Goal: Use online tool/utility

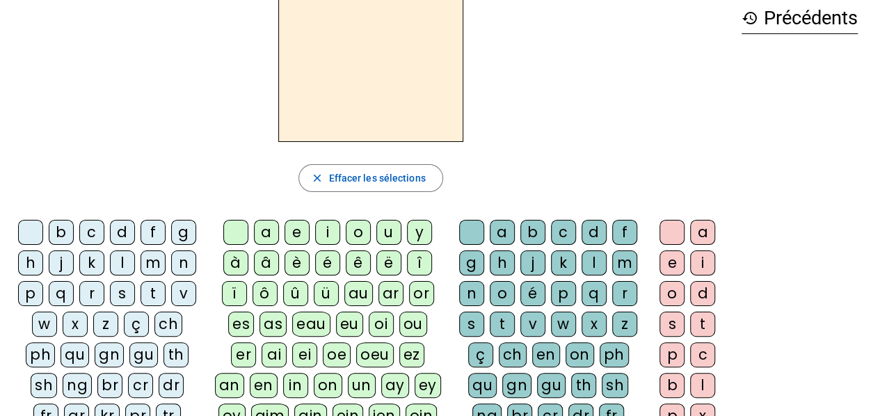
scroll to position [139, 0]
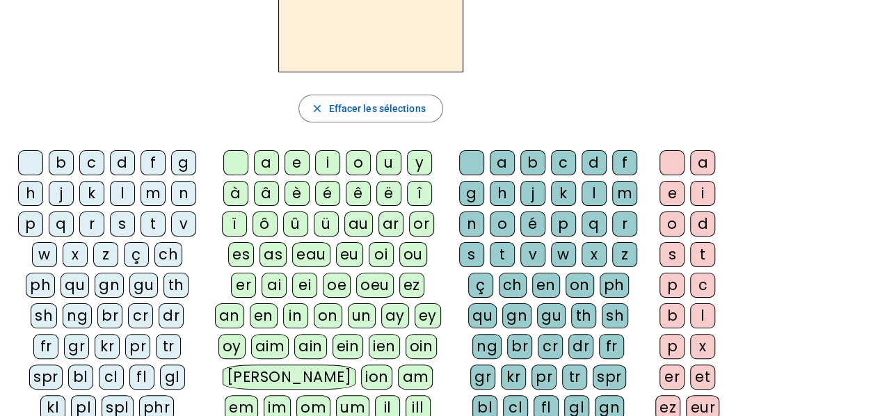
drag, startPoint x: 95, startPoint y: 220, endPoint x: 186, endPoint y: 168, distance: 104.1
click at [96, 220] on div "r" at bounding box center [91, 224] width 25 height 25
click at [264, 160] on div "a" at bounding box center [266, 162] width 25 height 25
click at [464, 190] on div "g" at bounding box center [471, 193] width 25 height 25
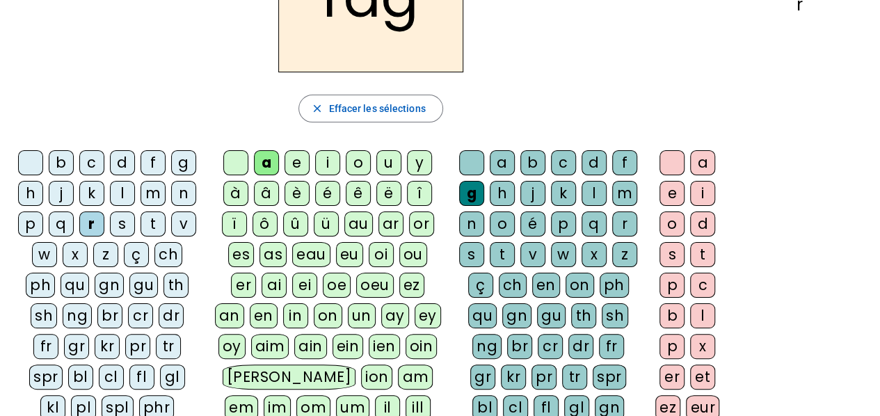
click at [661, 193] on div "e" at bounding box center [672, 193] width 25 height 25
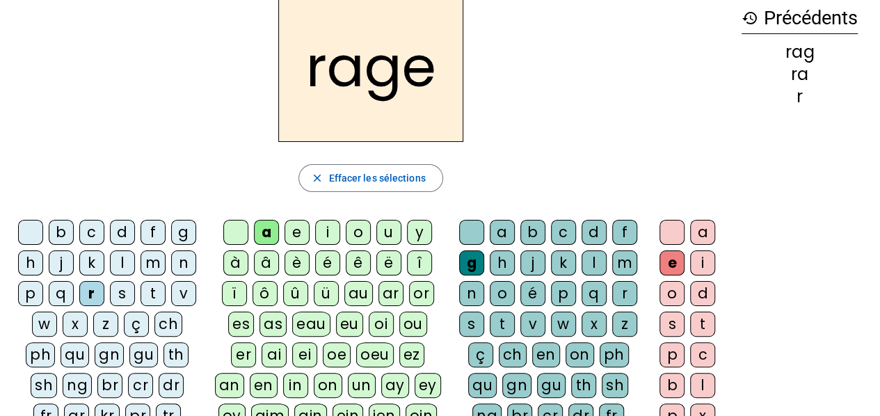
click at [541, 317] on div "v" at bounding box center [533, 324] width 25 height 25
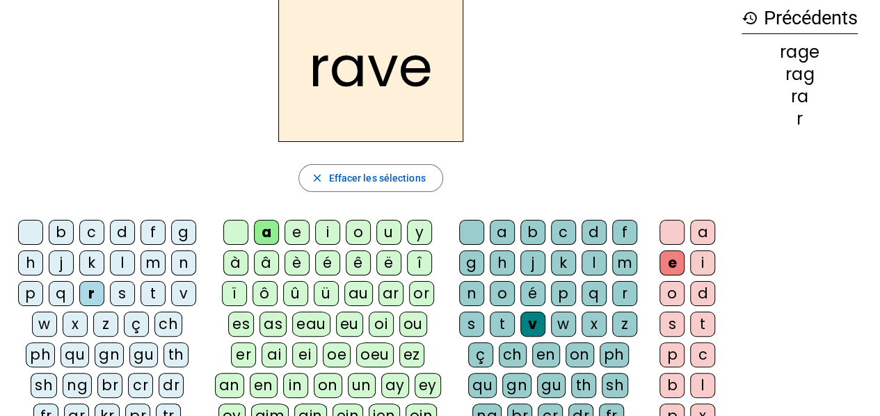
click at [58, 226] on div "b" at bounding box center [61, 232] width 25 height 25
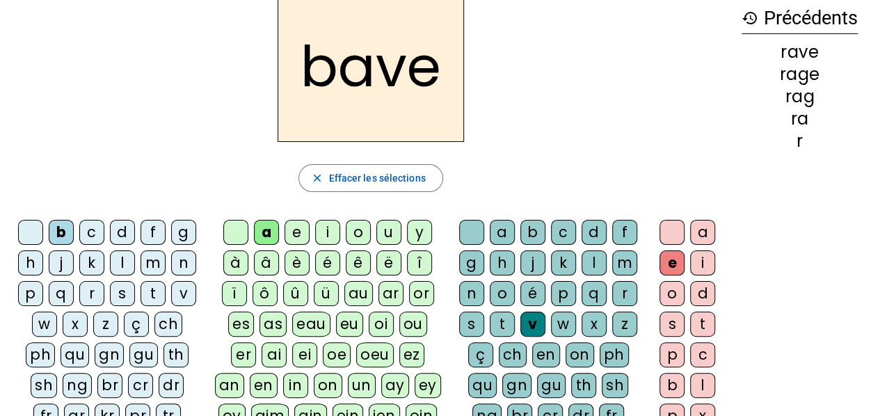
click at [191, 238] on div "g" at bounding box center [183, 232] width 25 height 25
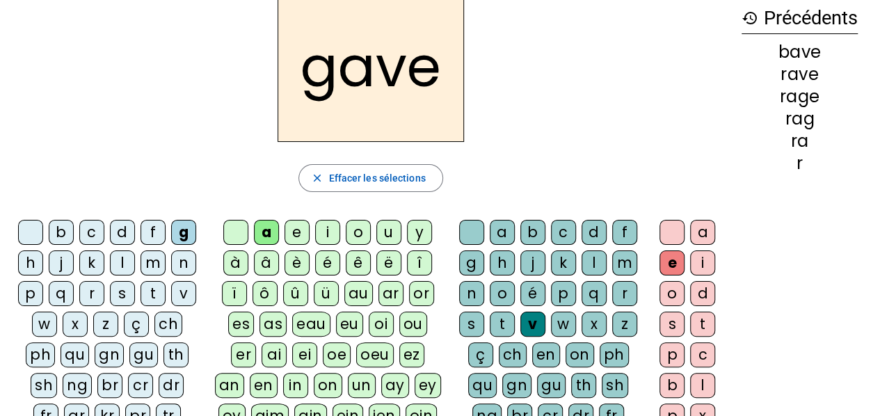
click at [88, 228] on div "c" at bounding box center [91, 232] width 25 height 25
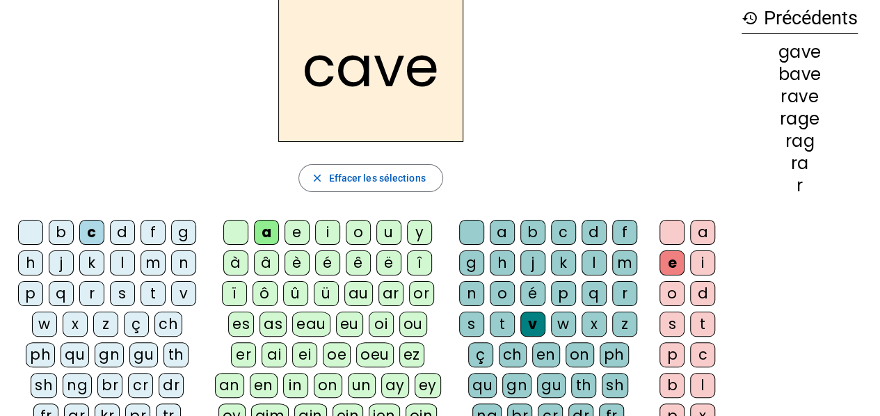
click at [569, 293] on div "p" at bounding box center [563, 293] width 25 height 25
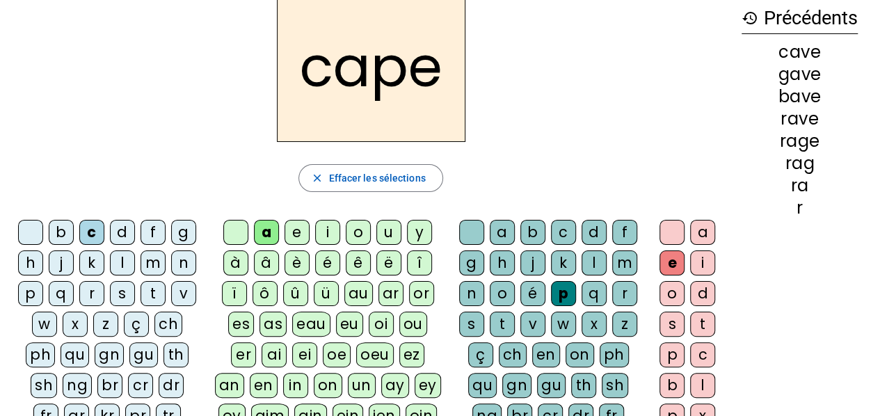
click at [469, 265] on div "g" at bounding box center [471, 263] width 25 height 25
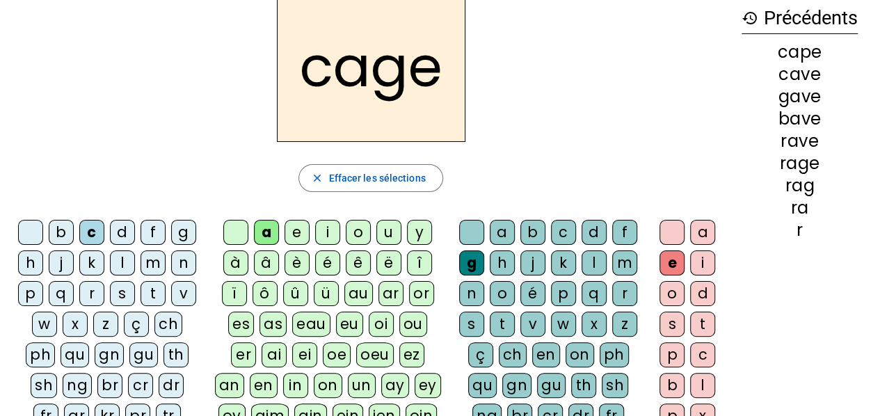
click at [191, 272] on div "n" at bounding box center [183, 263] width 25 height 25
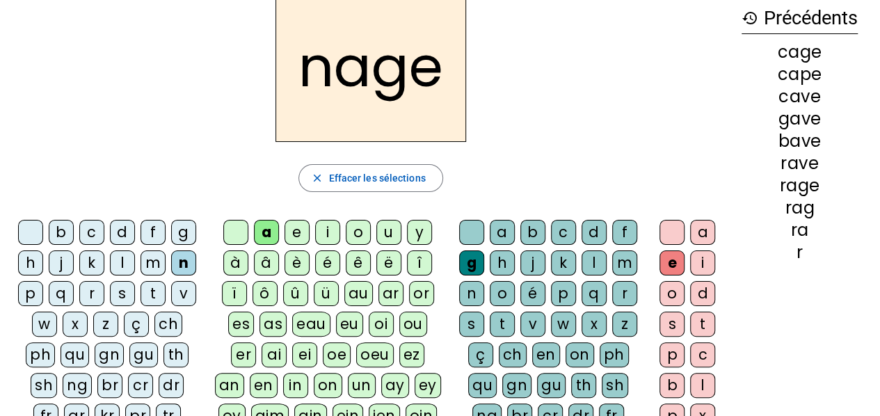
click at [38, 284] on div "p" at bounding box center [30, 293] width 25 height 25
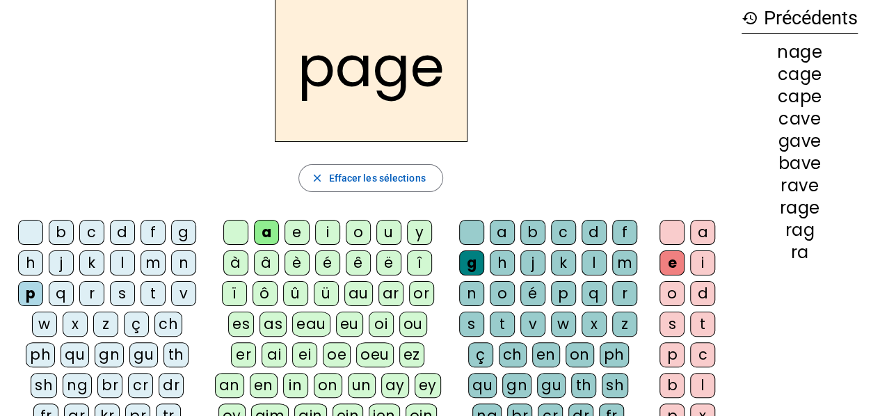
click at [128, 294] on div "s" at bounding box center [122, 293] width 25 height 25
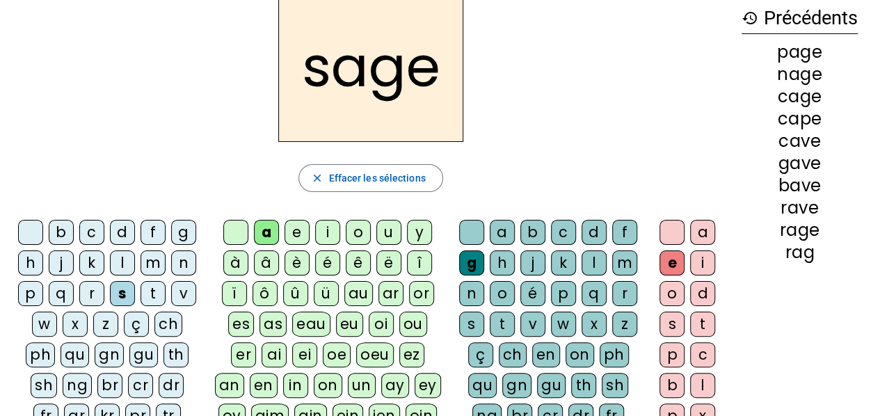
click at [569, 292] on div "p" at bounding box center [563, 293] width 25 height 25
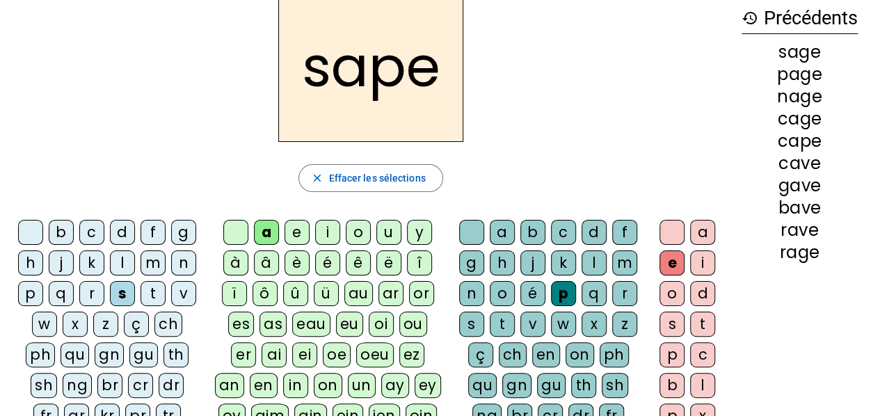
click at [155, 294] on div "t" at bounding box center [153, 293] width 25 height 25
